Goal: Task Accomplishment & Management: Use online tool/utility

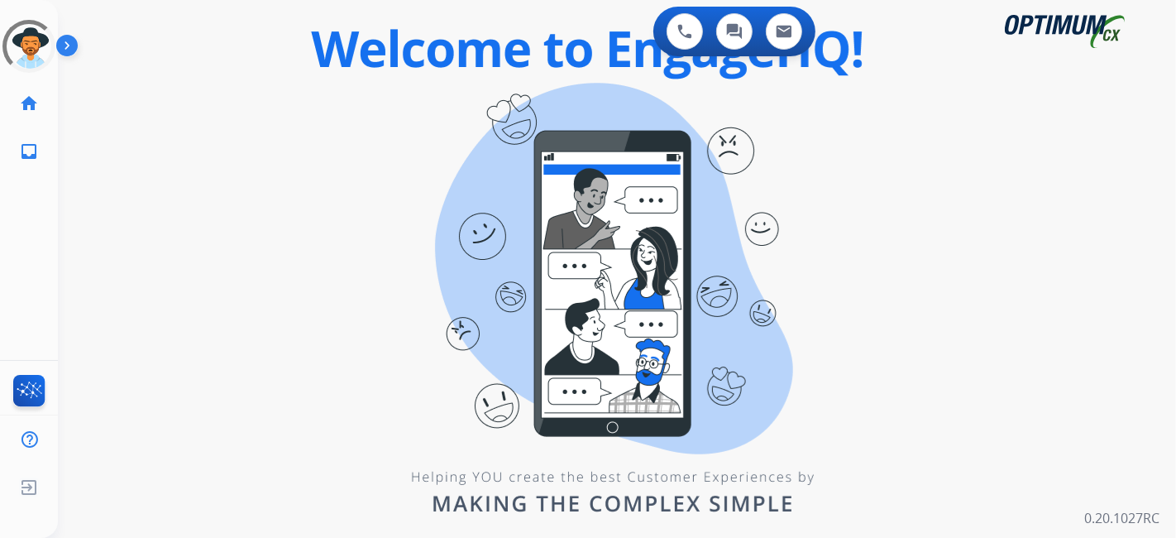
click at [114, 152] on div "0 Voice Interactions 0 Chat Interactions 0 Email Interactions swap_horiz Break …" at bounding box center [617, 269] width 1118 height 538
click at [443, 132] on div "swap_horiz Break voice bridge close_fullscreen Connect 3-Way Call merge_type Se…" at bounding box center [597, 99] width 1079 height 79
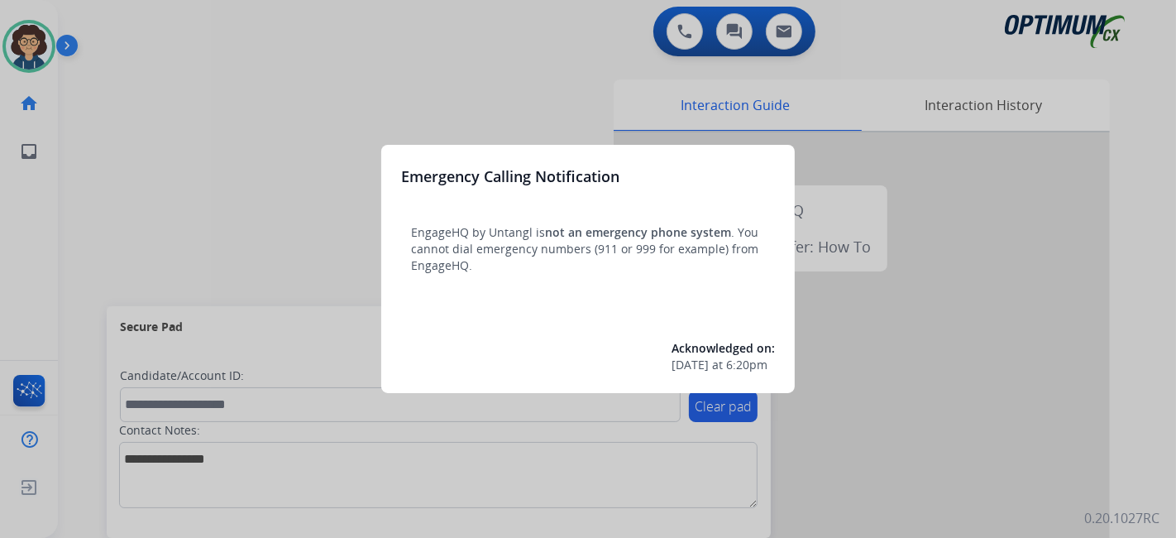
click at [138, 261] on div at bounding box center [588, 269] width 1176 height 538
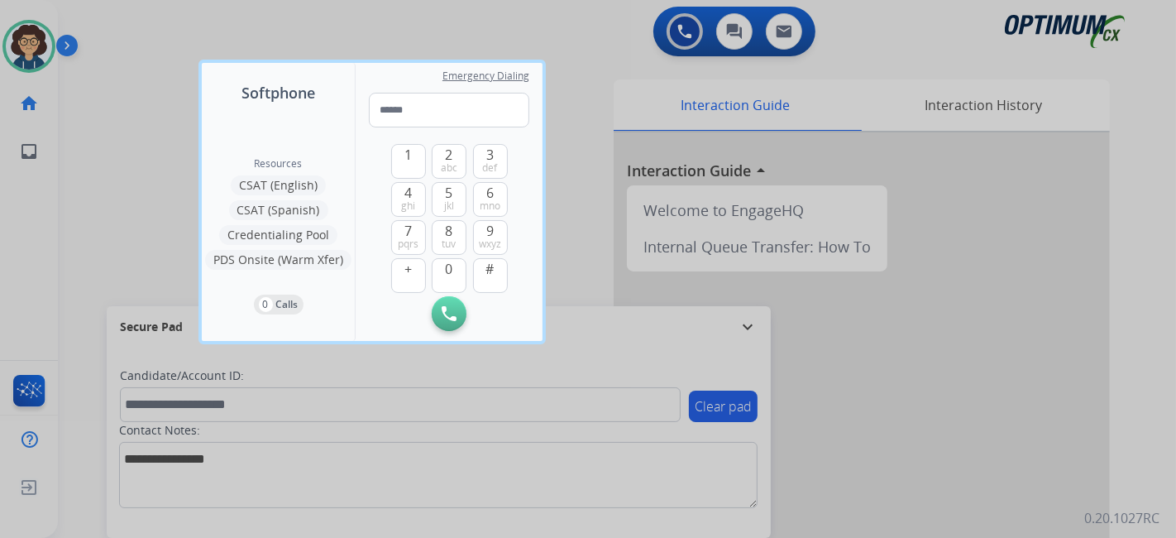
click at [111, 261] on div at bounding box center [588, 269] width 1176 height 538
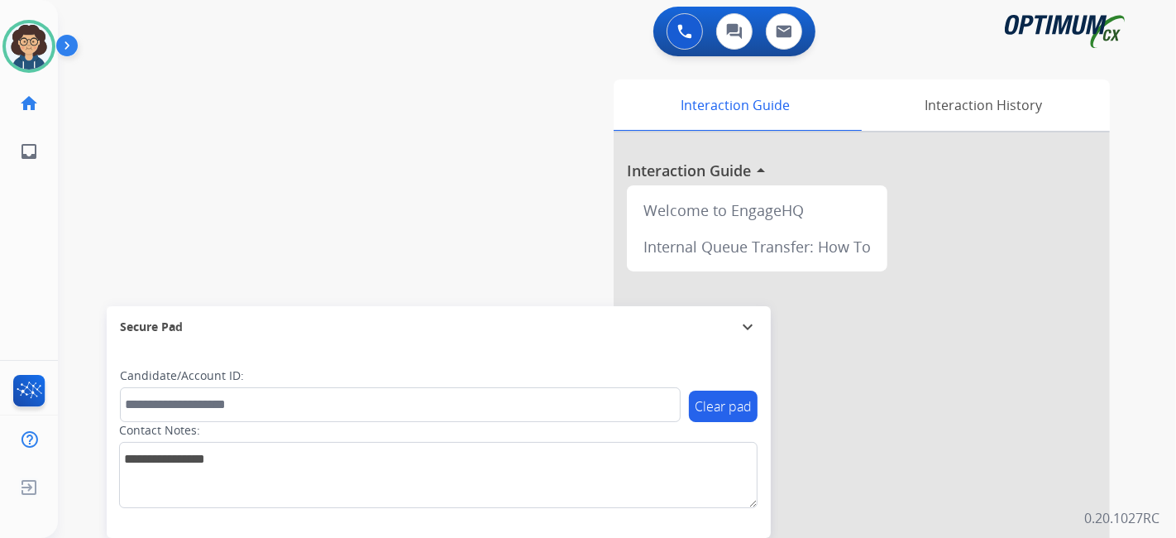
click at [456, 244] on div "swap_horiz Break voice bridge close_fullscreen Connect 3-Way Call merge_type Se…" at bounding box center [597, 405] width 1079 height 690
click at [407, 237] on div "swap_horiz Break voice bridge close_fullscreen Connect 3-Way Call merge_type Se…" at bounding box center [597, 405] width 1079 height 690
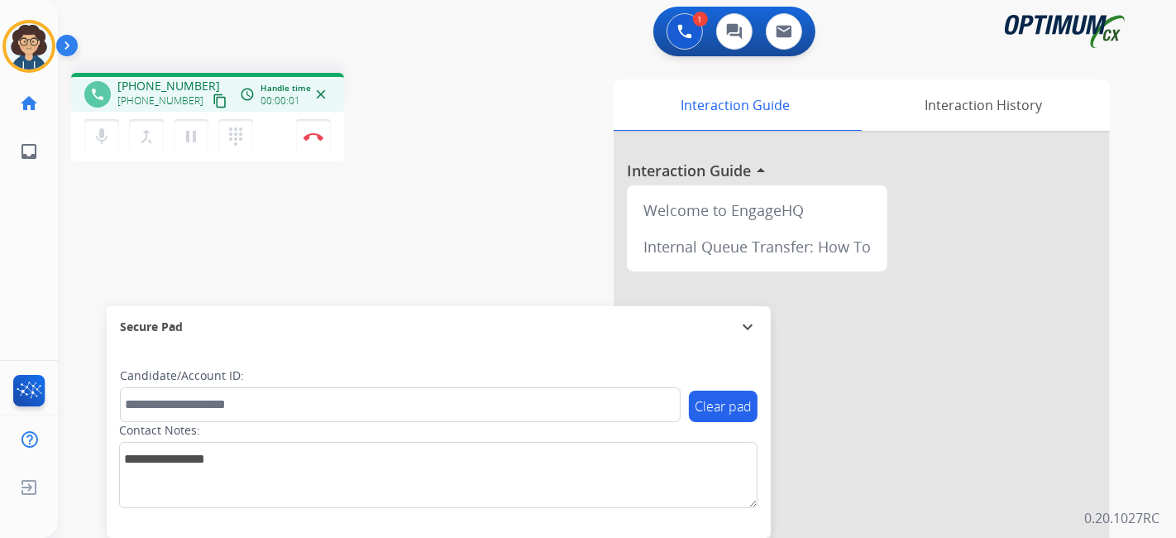
click at [213, 105] on mat-icon "content_copy" at bounding box center [220, 100] width 15 height 15
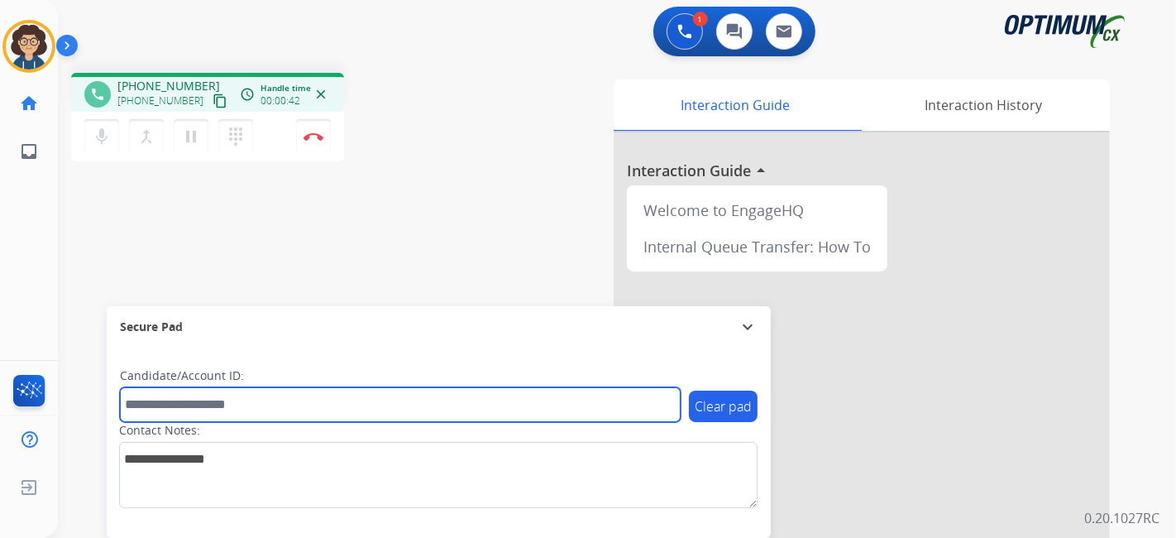
click at [333, 392] on input "text" at bounding box center [400, 404] width 561 height 35
paste input "*******"
type input "*******"
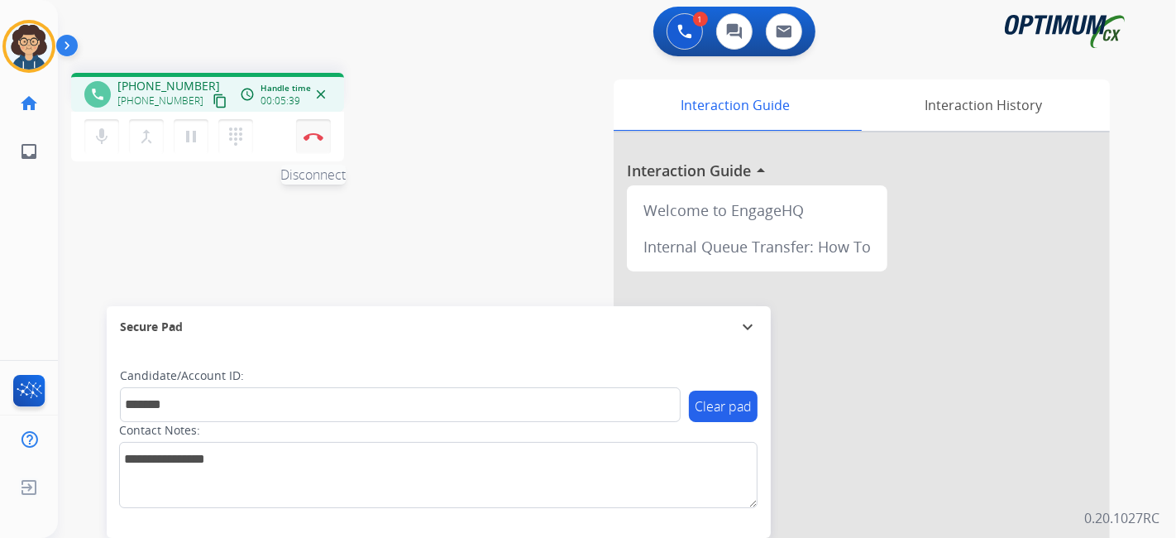
click at [321, 142] on button "Disconnect" at bounding box center [313, 136] width 35 height 35
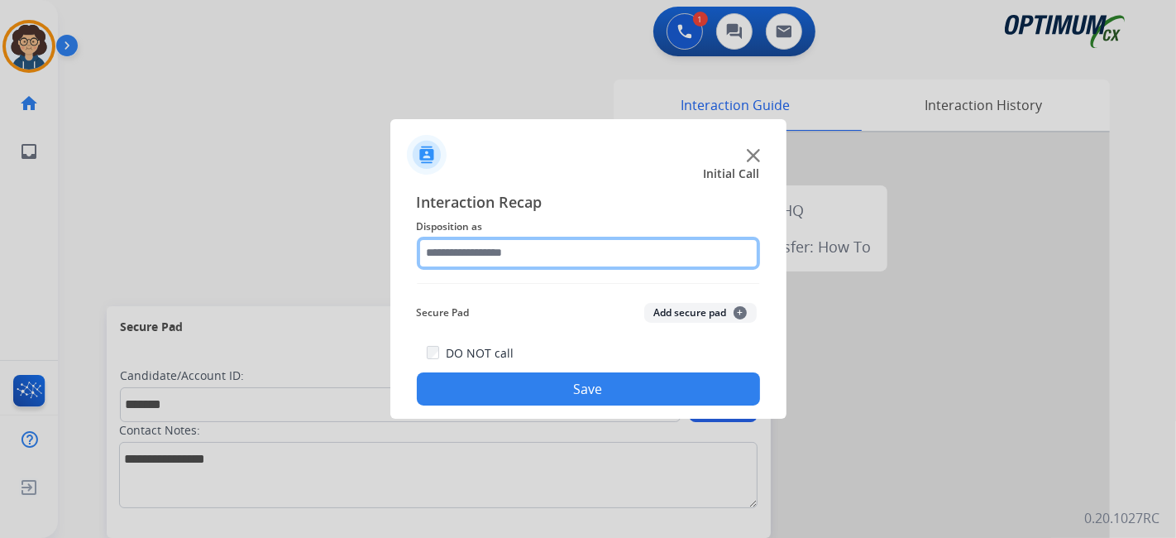
click at [636, 264] on input "text" at bounding box center [588, 253] width 343 height 33
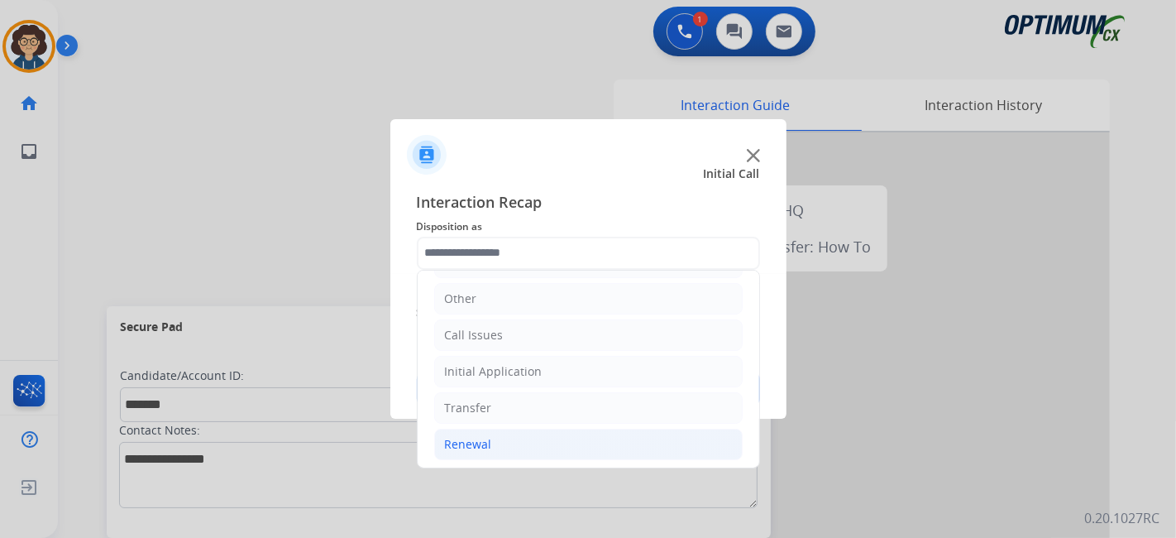
click at [554, 438] on li "Renewal" at bounding box center [588, 443] width 309 height 31
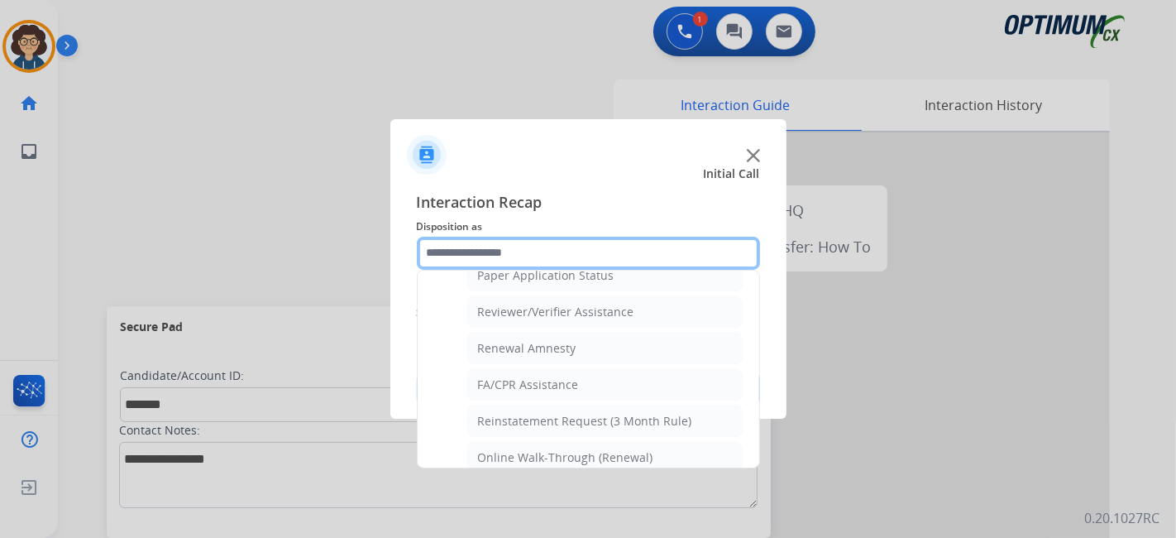
scroll to position [629, 0]
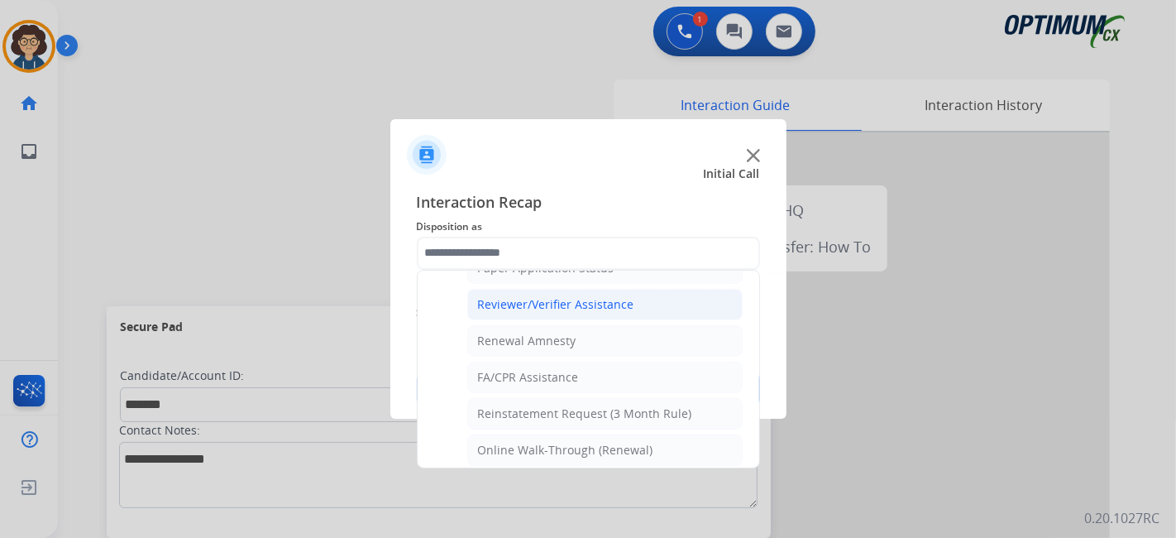
click at [617, 308] on li "Reviewer/Verifier Assistance" at bounding box center [604, 304] width 275 height 31
type input "**********"
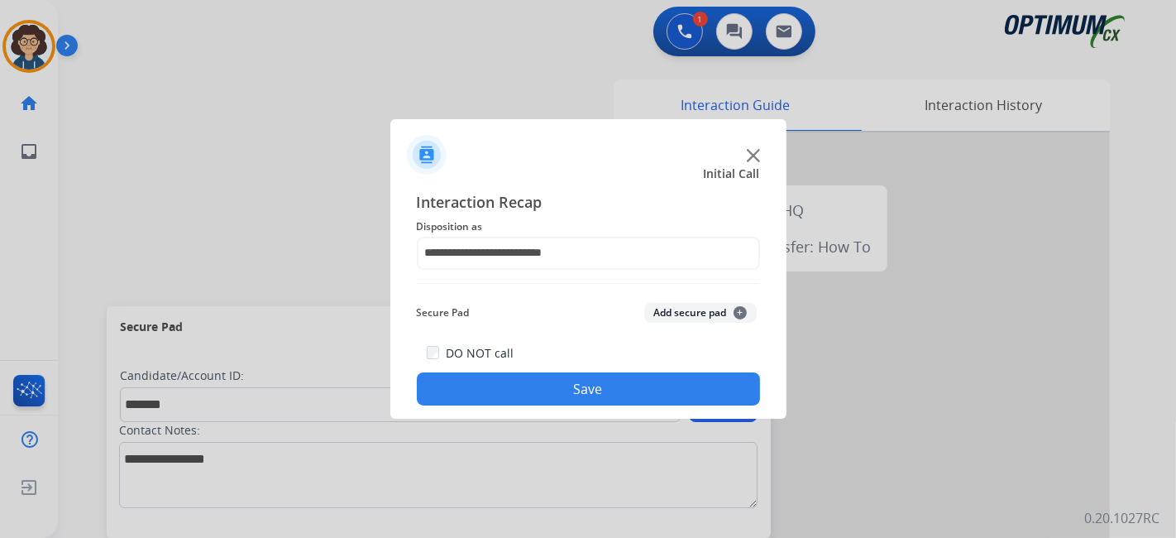
click at [680, 314] on button "Add secure pad +" at bounding box center [700, 313] width 112 height 20
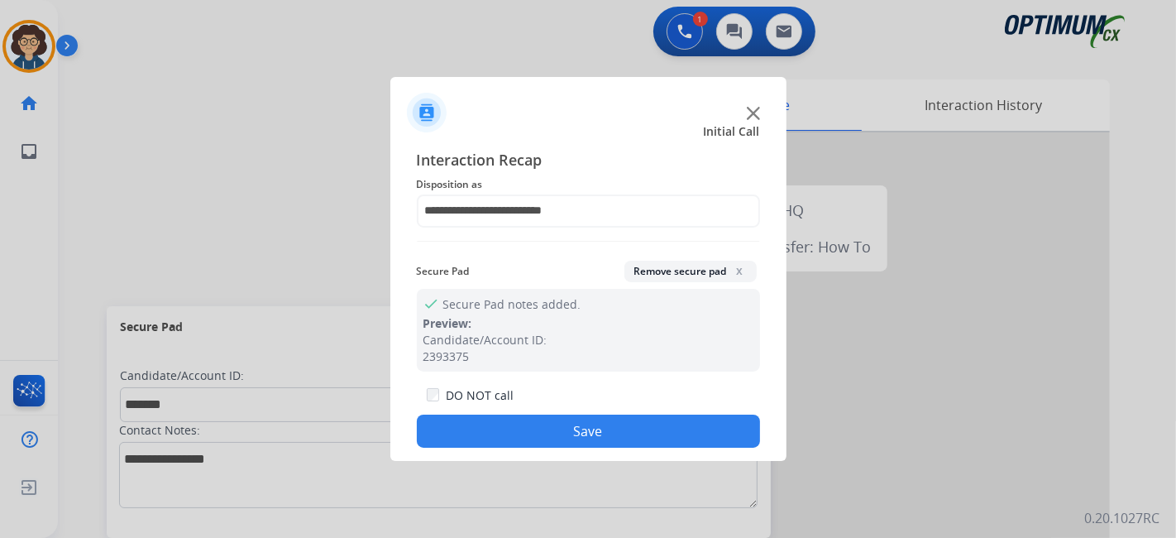
click at [608, 432] on button "Save" at bounding box center [588, 430] width 343 height 33
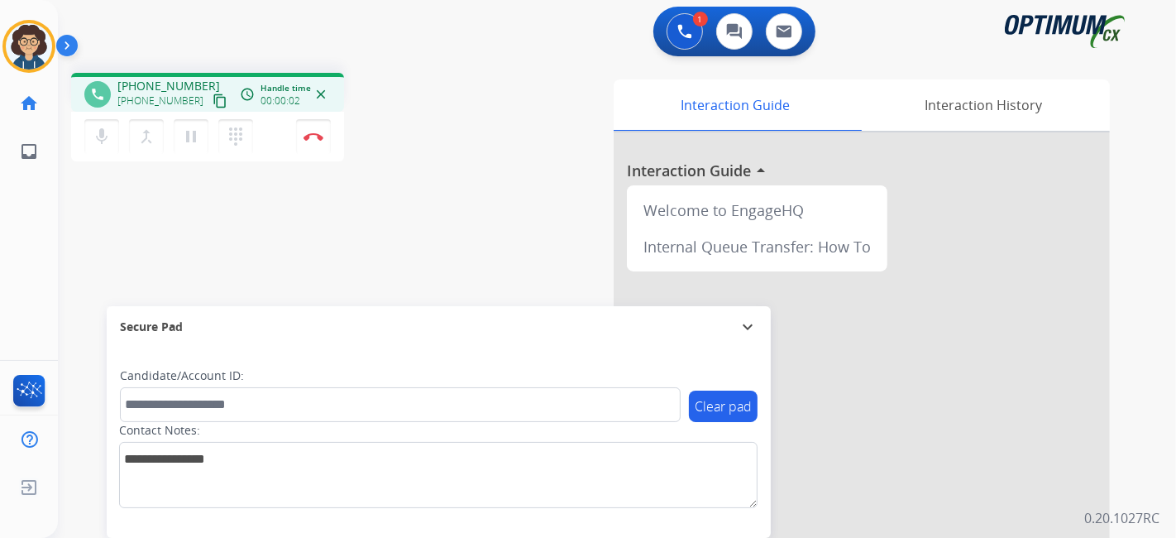
click at [213, 103] on mat-icon "content_copy" at bounding box center [220, 100] width 15 height 15
click at [415, 131] on div "phone +13153614183 +13153614183 content_copy access_time Call metrics Queue 00:…" at bounding box center [279, 119] width 416 height 93
click at [318, 145] on button "Disconnect" at bounding box center [313, 136] width 35 height 35
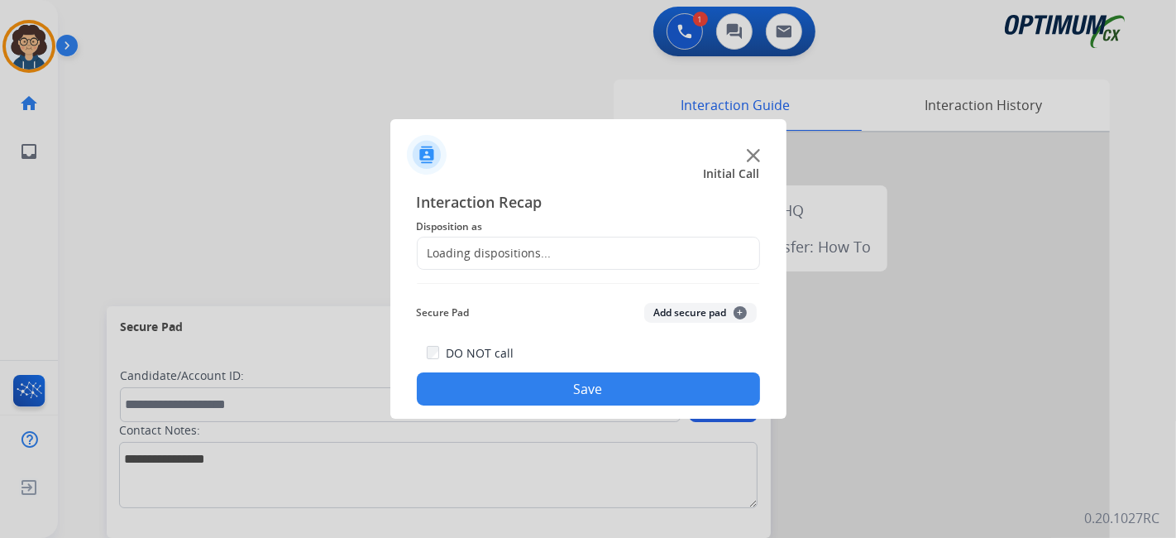
click at [621, 245] on div "Loading dispositions..." at bounding box center [588, 253] width 343 height 33
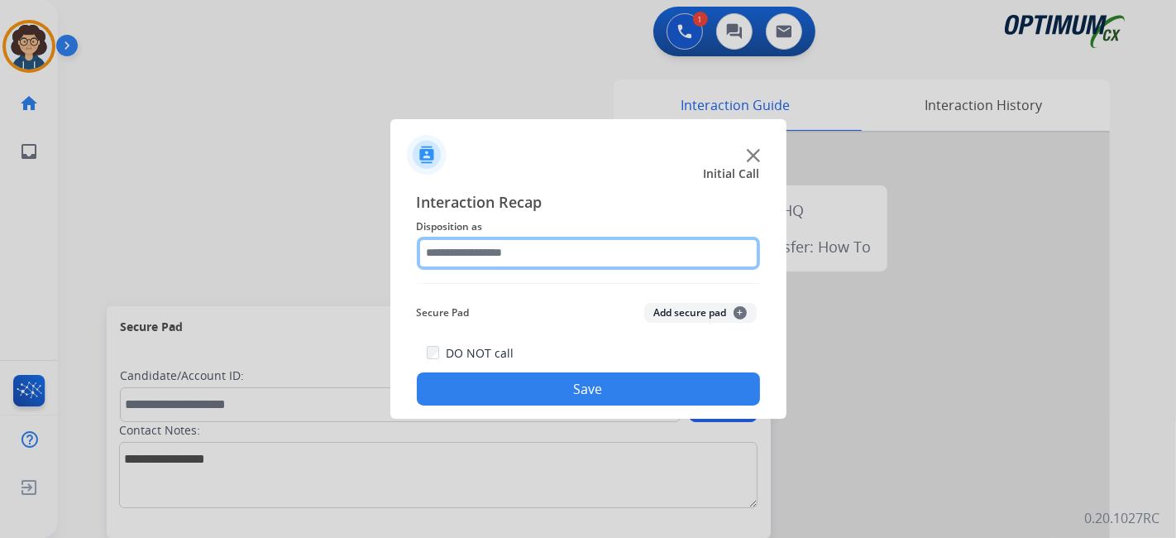
click at [562, 253] on input "text" at bounding box center [588, 253] width 343 height 33
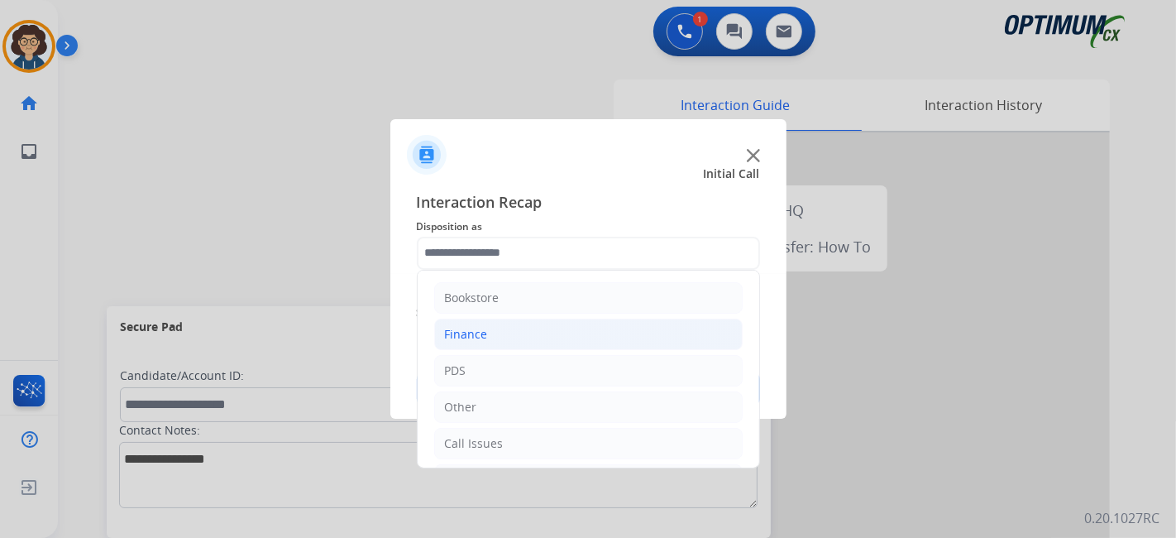
click at [587, 329] on li "Finance" at bounding box center [588, 333] width 309 height 31
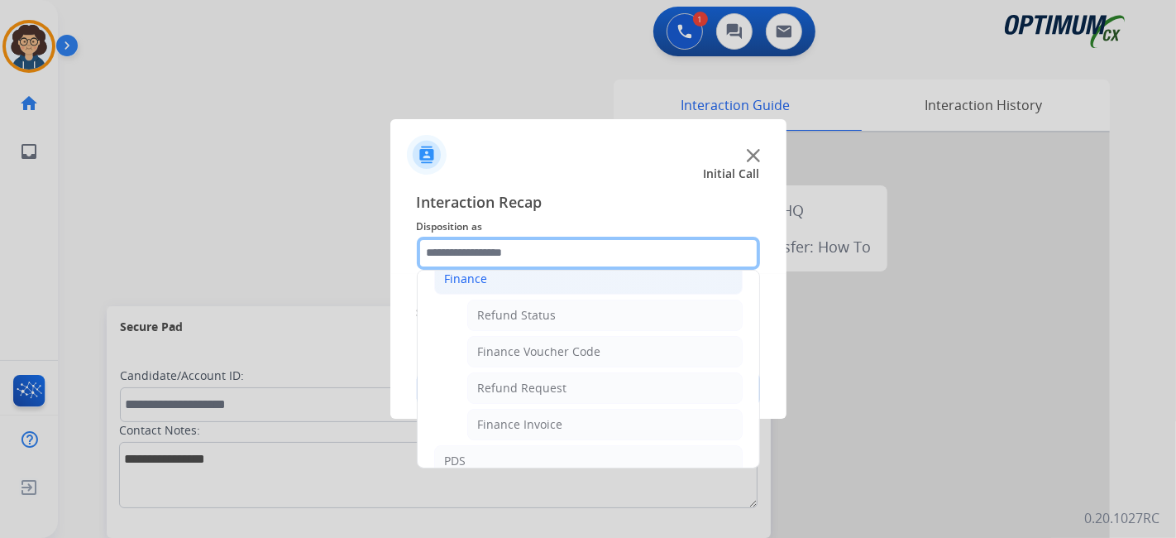
scroll to position [69, 0]
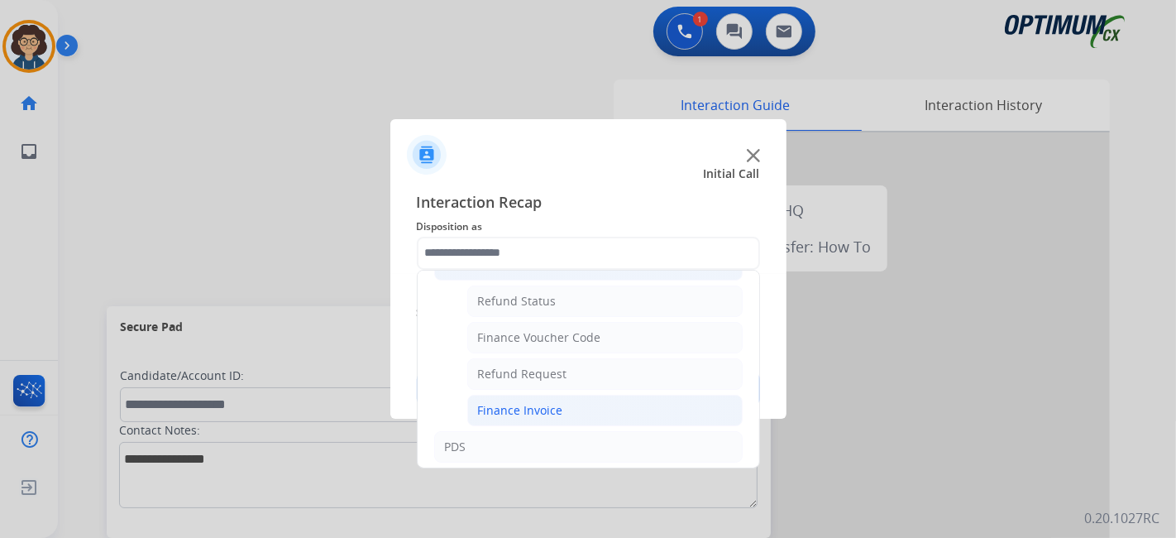
click at [586, 412] on li "Finance Invoice" at bounding box center [604, 410] width 275 height 31
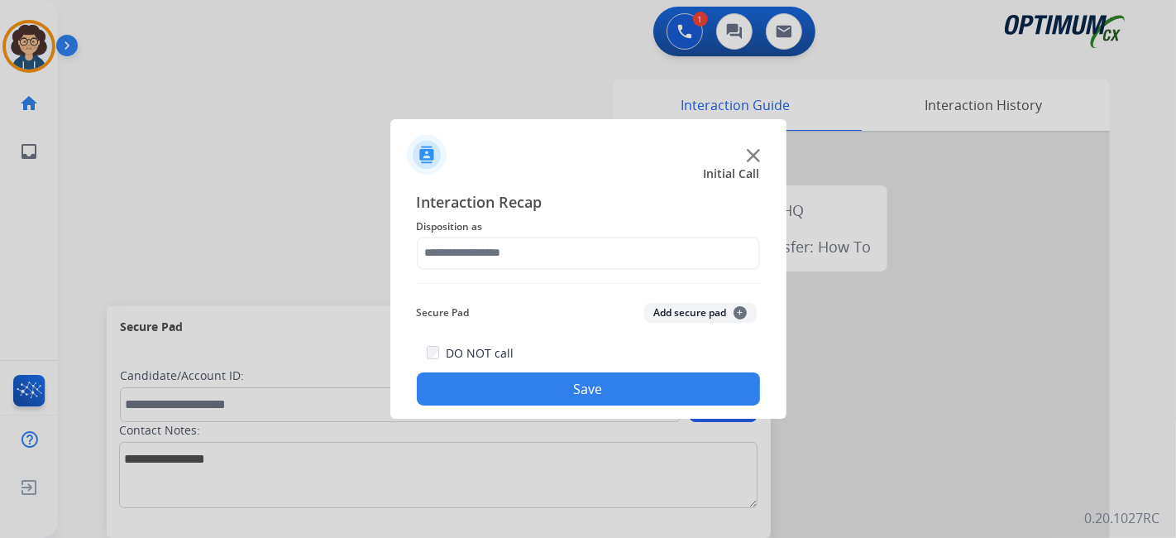
type input "**********"
click at [622, 391] on button "Save" at bounding box center [588, 388] width 343 height 33
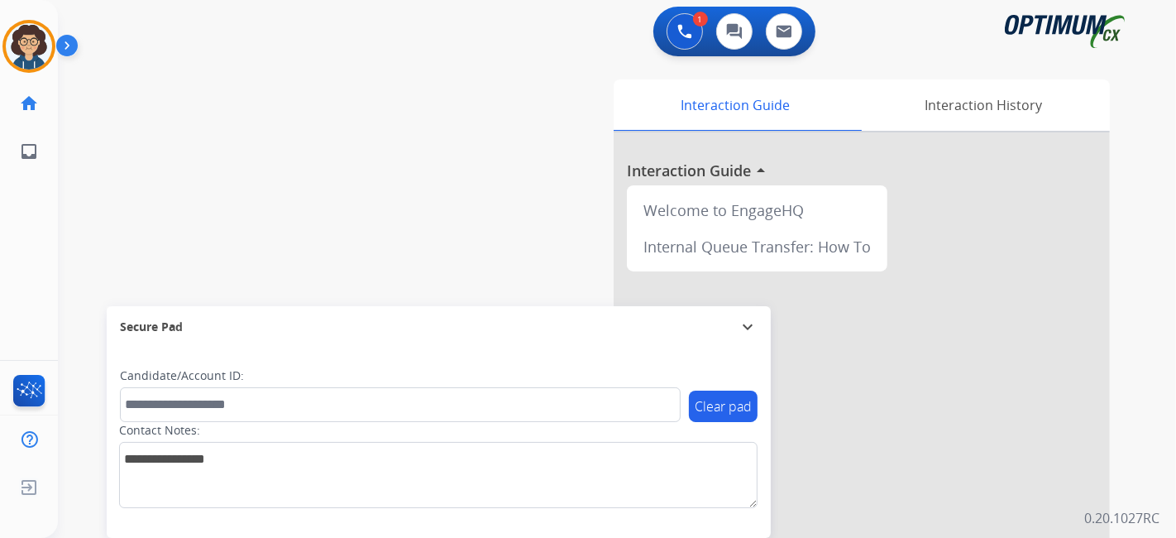
click at [467, 203] on div "swap_horiz Break voice bridge close_fullscreen Connect 3-Way Call merge_type Se…" at bounding box center [597, 405] width 1079 height 690
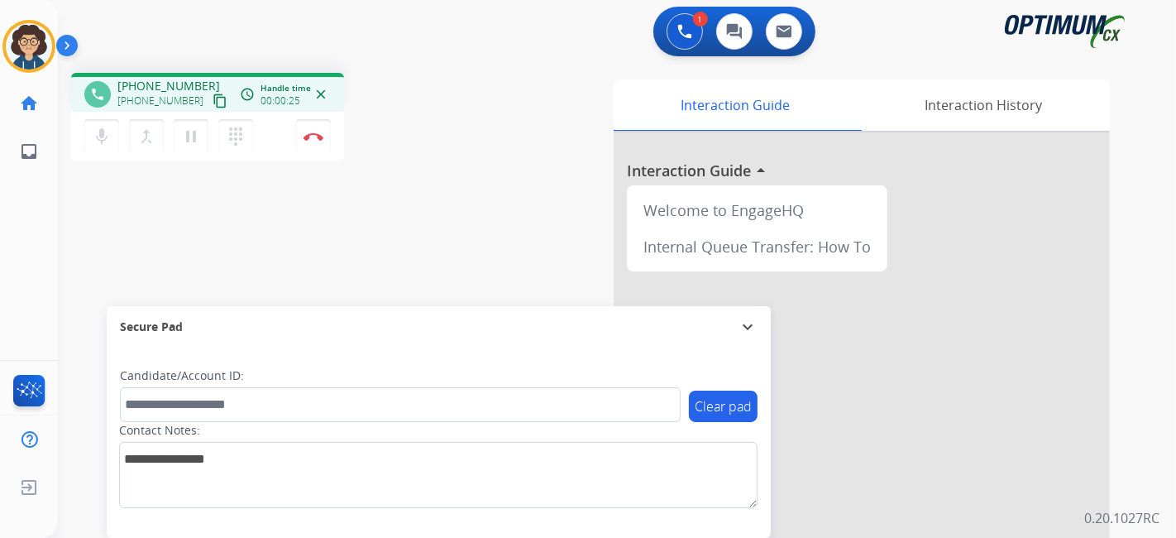
click at [213, 104] on mat-icon "content_copy" at bounding box center [220, 100] width 15 height 15
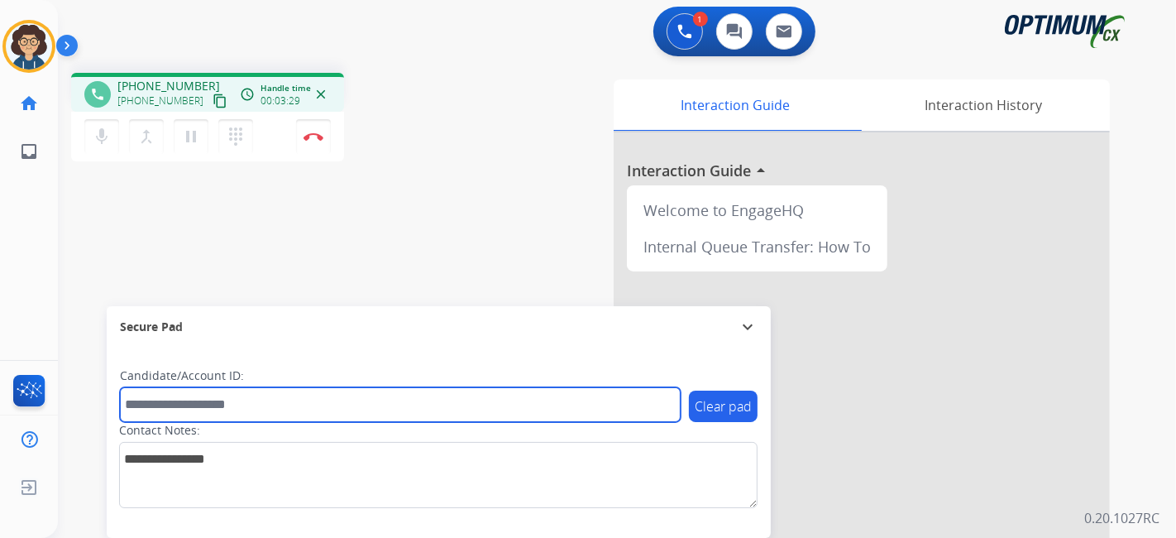
click at [255, 403] on input "text" at bounding box center [400, 404] width 561 height 35
paste input "*******"
type input "*******"
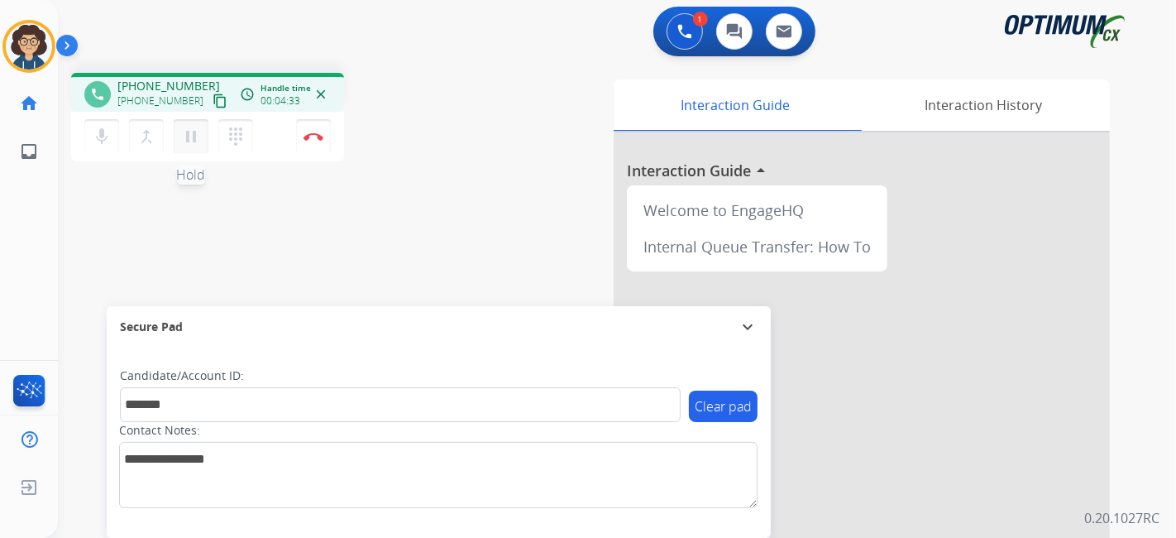
click at [194, 141] on mat-icon "pause" at bounding box center [191, 137] width 20 height 20
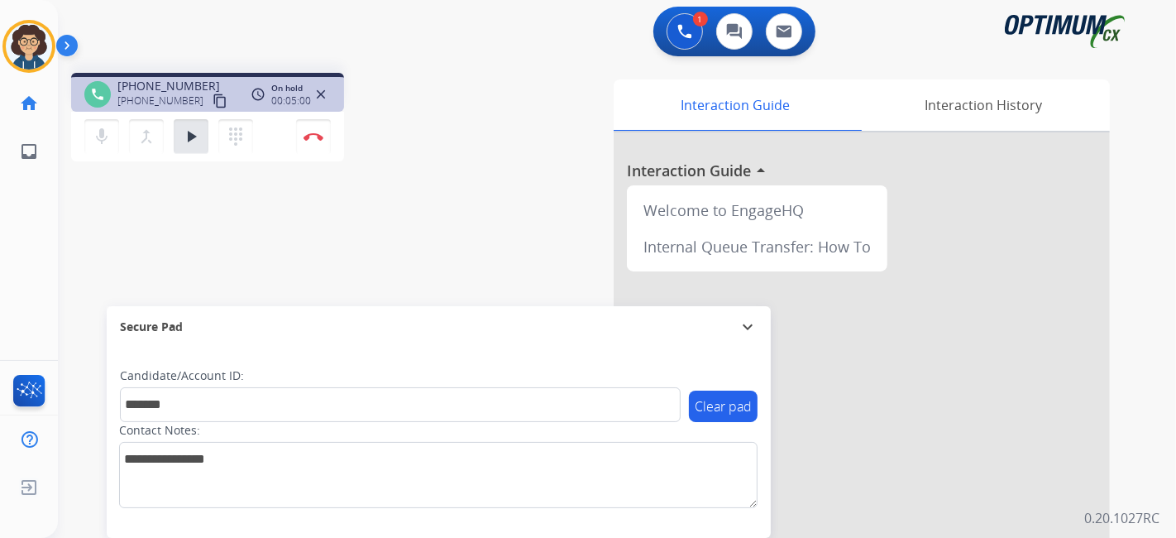
drag, startPoint x: 185, startPoint y: 124, endPoint x: 227, endPoint y: 165, distance: 58.5
click at [185, 124] on button "play_arrow Hold" at bounding box center [191, 136] width 35 height 35
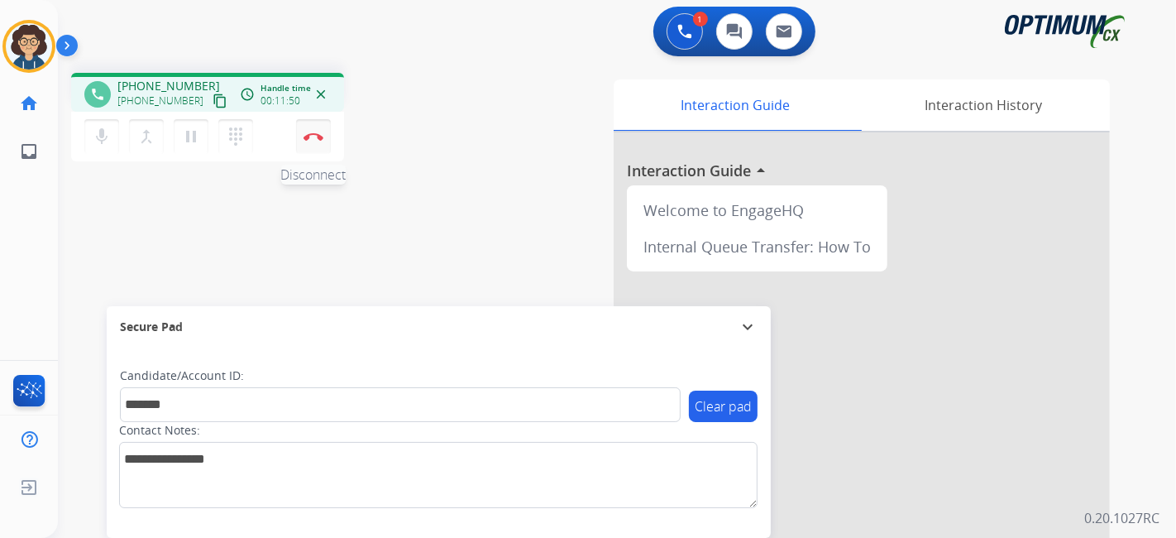
click at [316, 145] on button "Disconnect" at bounding box center [313, 136] width 35 height 35
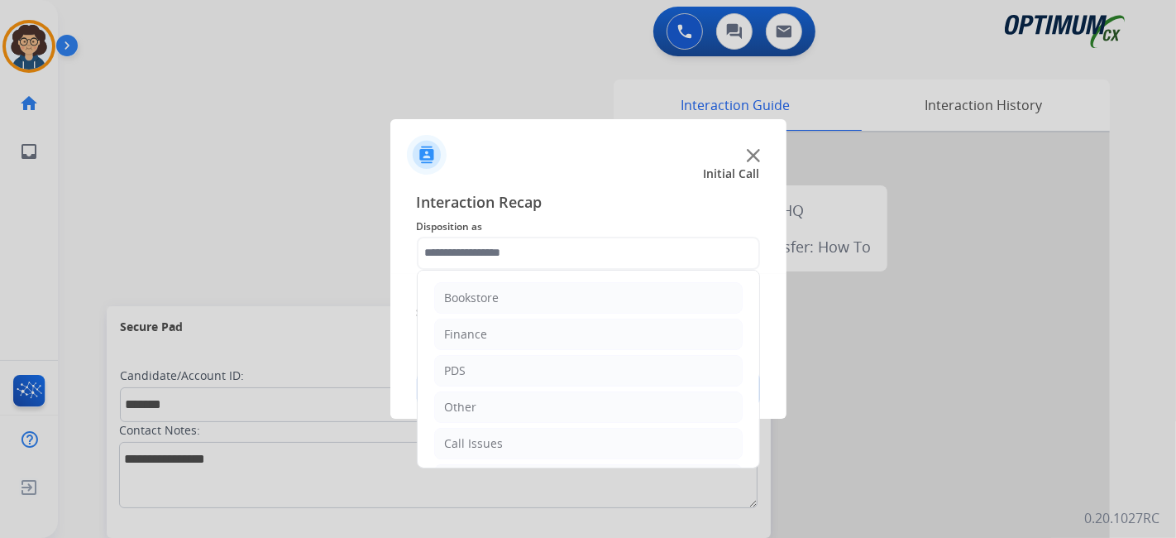
click at [624, 258] on input "text" at bounding box center [588, 253] width 343 height 33
click at [582, 443] on li "Renewal" at bounding box center [588, 443] width 309 height 31
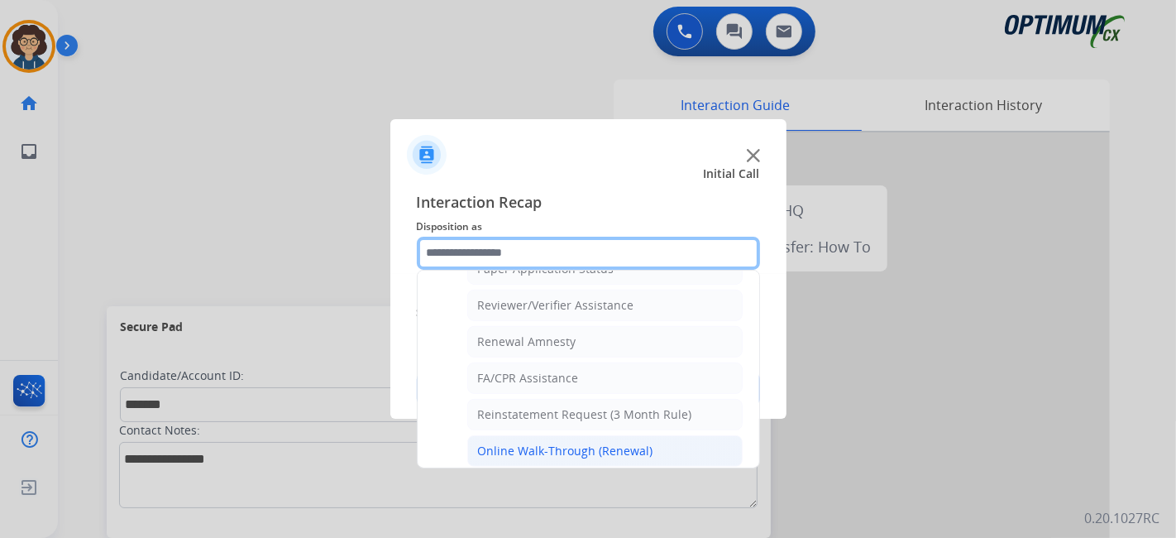
scroll to position [629, 0]
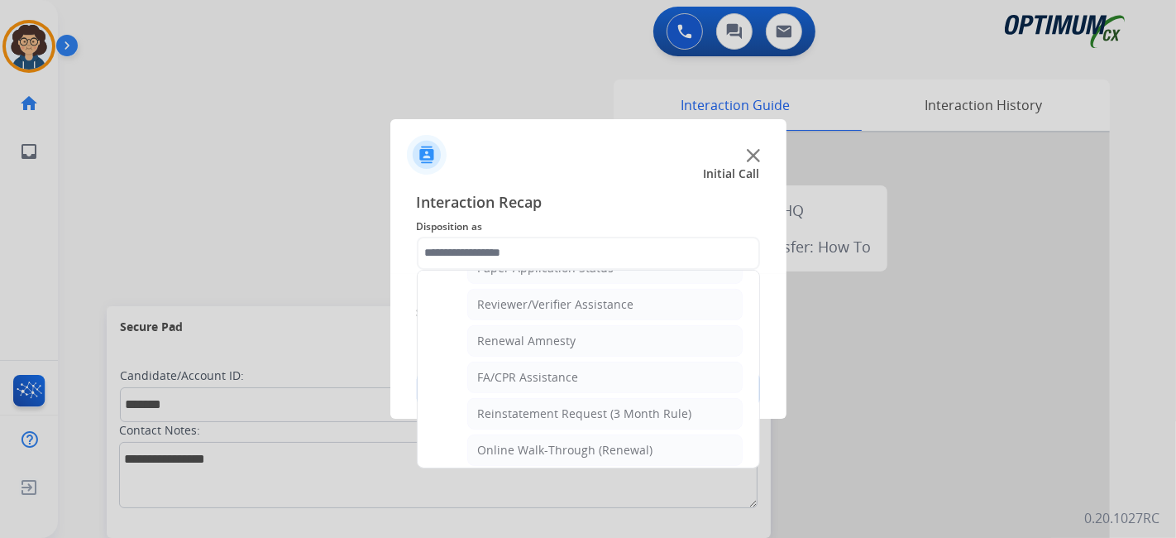
click at [759, 438] on div "Bookstore Finance PDS Other Call Issues Initial Application Transfer Renewal Na…" at bounding box center [588, 369] width 343 height 199
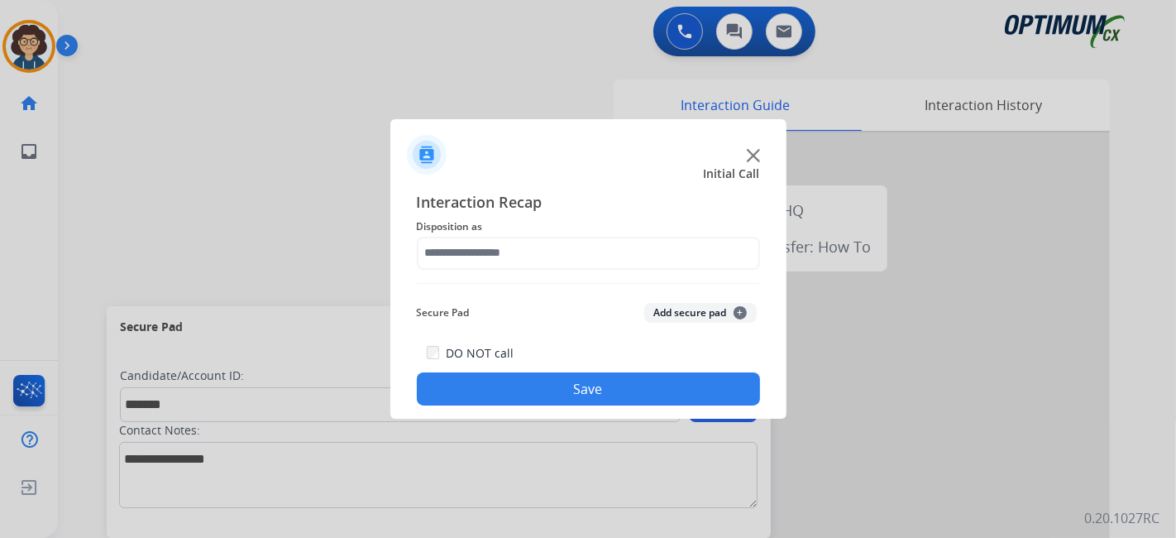
click at [757, 438] on div at bounding box center [588, 269] width 1176 height 538
click at [699, 308] on button "Add secure pad +" at bounding box center [700, 313] width 112 height 20
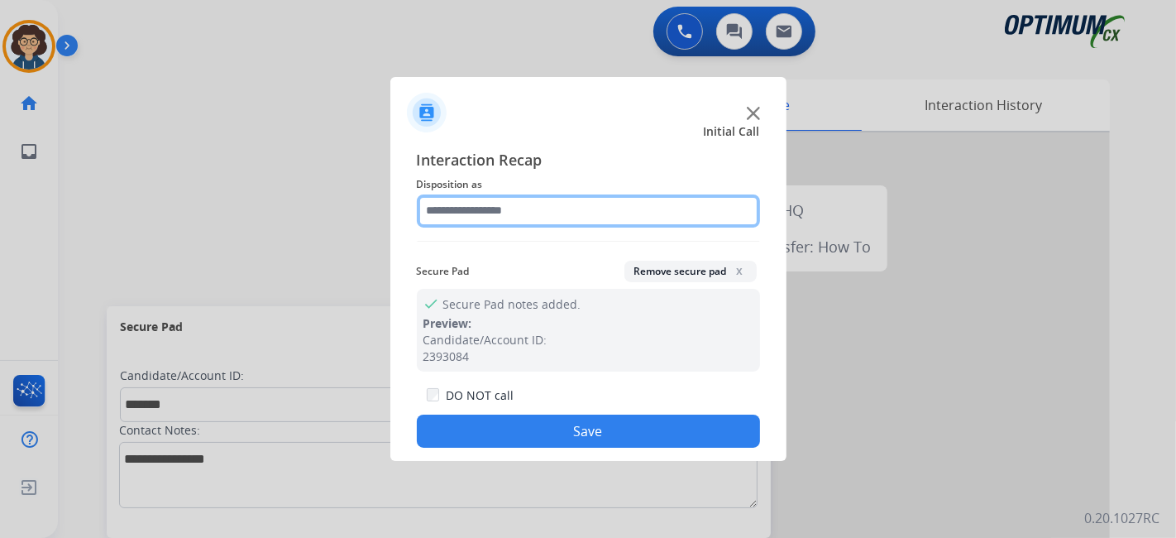
click at [618, 225] on input "text" at bounding box center [588, 210] width 343 height 33
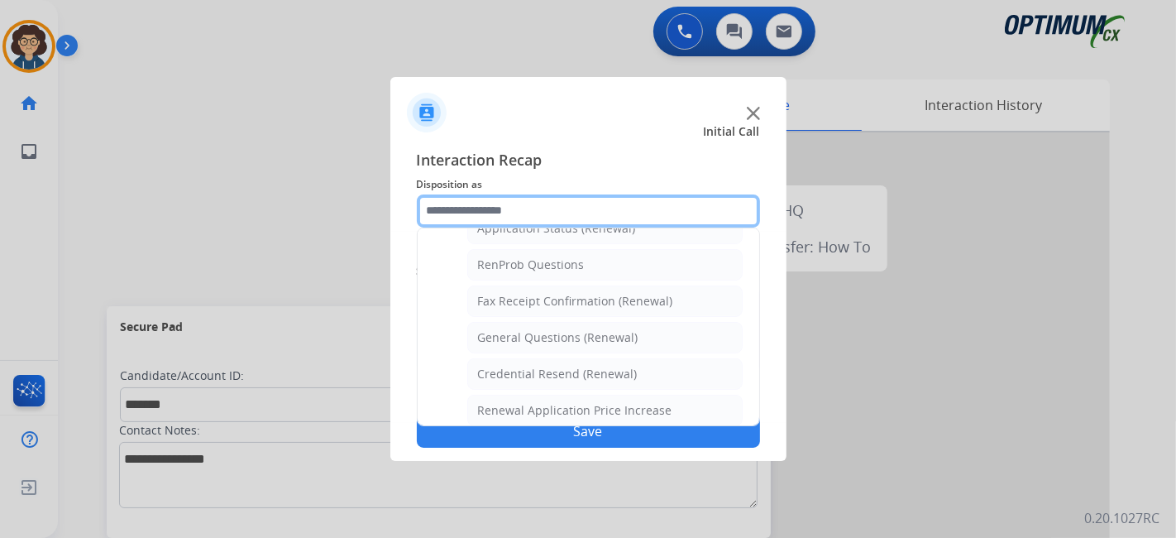
scroll to position [413, 0]
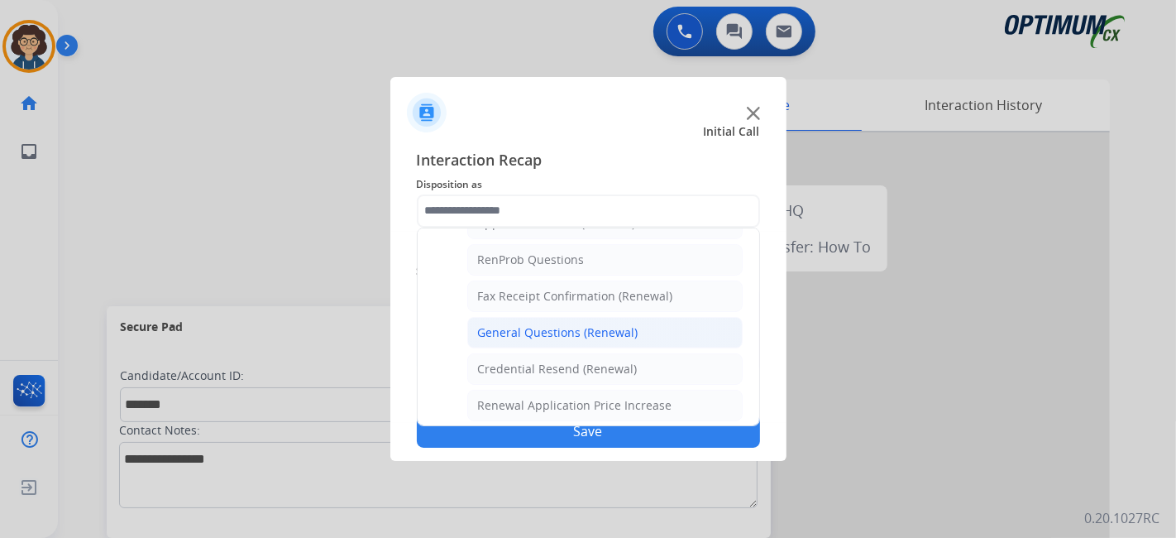
click at [652, 318] on li "General Questions (Renewal)" at bounding box center [604, 332] width 275 height 31
type input "**********"
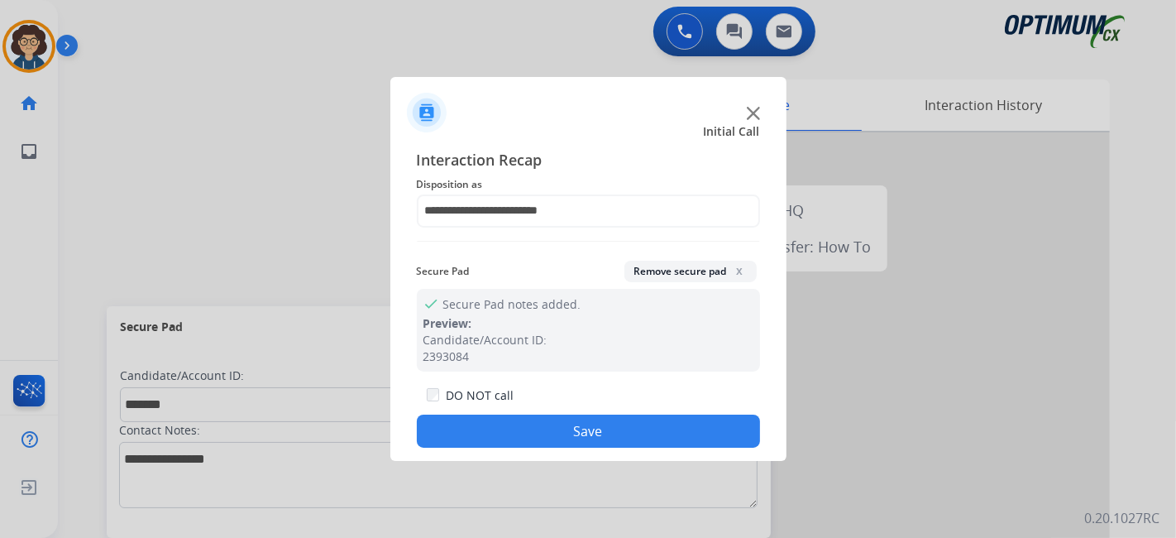
click at [555, 431] on button "Save" at bounding box center [588, 430] width 343 height 33
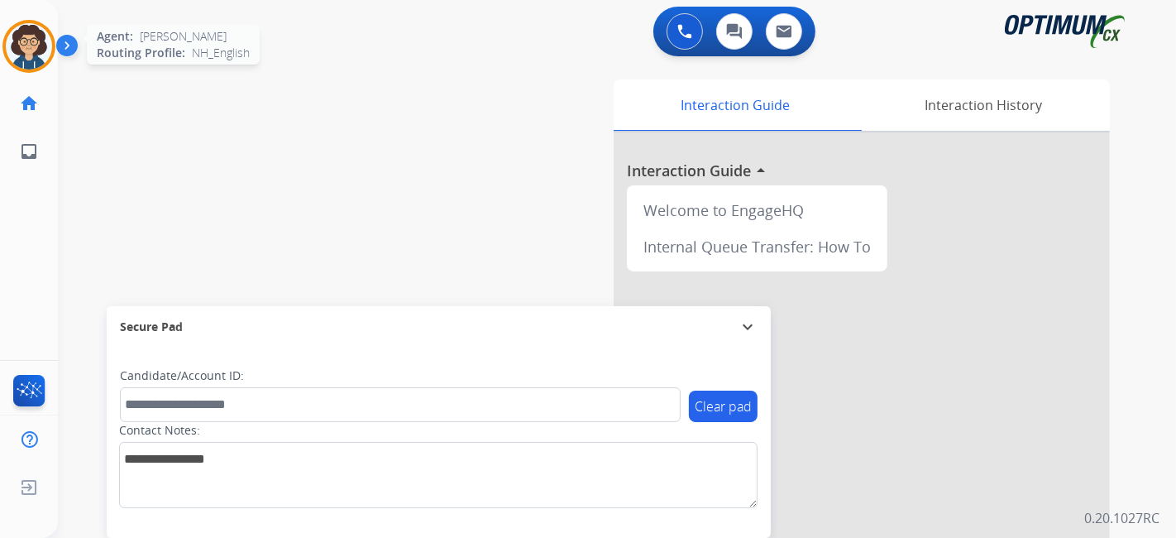
click at [30, 50] on img at bounding box center [29, 46] width 46 height 46
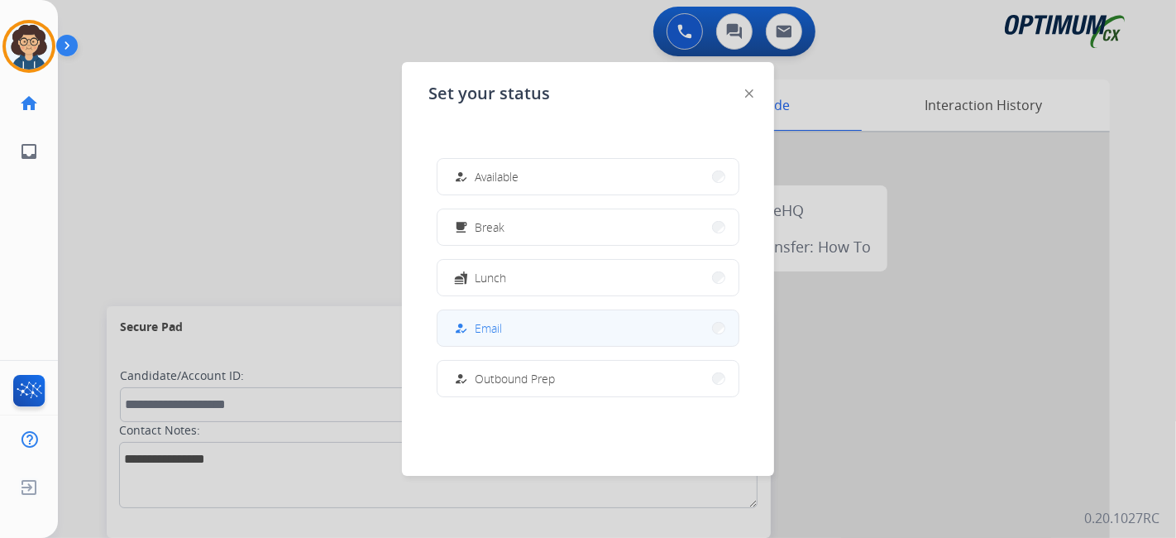
click at [527, 339] on button "how_to_reg Email" at bounding box center [588, 328] width 301 height 36
